Goal: Task Accomplishment & Management: Complete application form

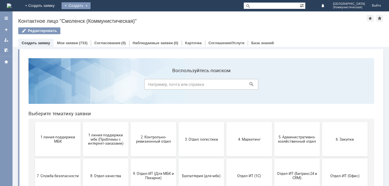
click at [91, 8] on div "Создать" at bounding box center [76, 5] width 29 height 7
click at [106, 15] on link "Заявка" at bounding box center [84, 17] width 43 height 7
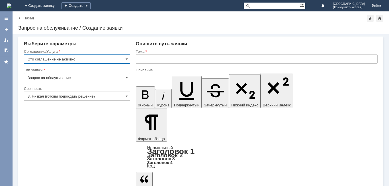
click at [122, 63] on input "Это соглашение не активно!" at bounding box center [77, 58] width 106 height 9
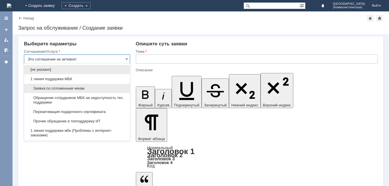
click at [98, 88] on span "Заявка по отложенным чекам" at bounding box center [77, 88] width 99 height 5
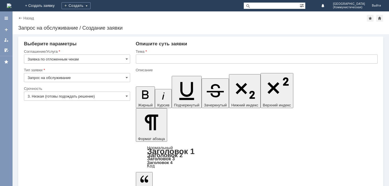
type input "Заявка по отложенным чекам"
click at [91, 79] on input "Запрос на обслуживание" at bounding box center [77, 77] width 106 height 9
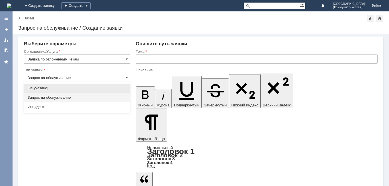
click at [111, 77] on input "Запрос на обслуживание" at bounding box center [77, 77] width 106 height 9
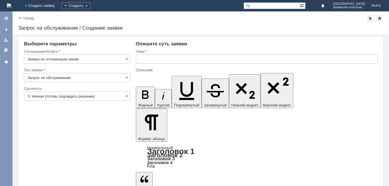
type input "Запрос на обслуживание"
click at [124, 98] on input "3. Низкая (готовы подождать решение)" at bounding box center [77, 95] width 106 height 9
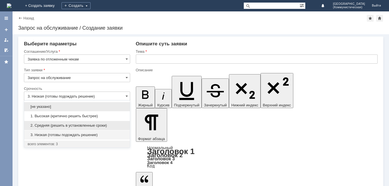
click at [82, 122] on div "2. Средняя (решить в установленные сроки)" at bounding box center [77, 125] width 106 height 9
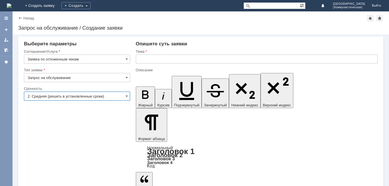
type input "2. Средняя (решить в установленные сроки)"
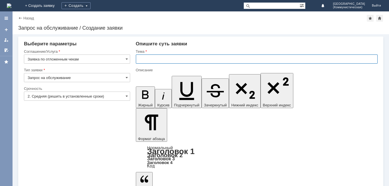
click at [180, 60] on input "text" at bounding box center [257, 58] width 242 height 9
type input "отложенные чеки"
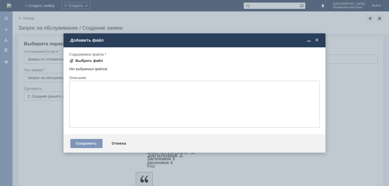
click at [95, 57] on div "Выбрать файл" at bounding box center [86, 60] width 34 height 7
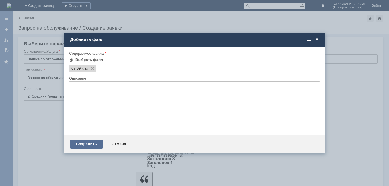
click at [89, 148] on div "Сохранить" at bounding box center [86, 143] width 32 height 9
